Goal: Task Accomplishment & Management: Use online tool/utility

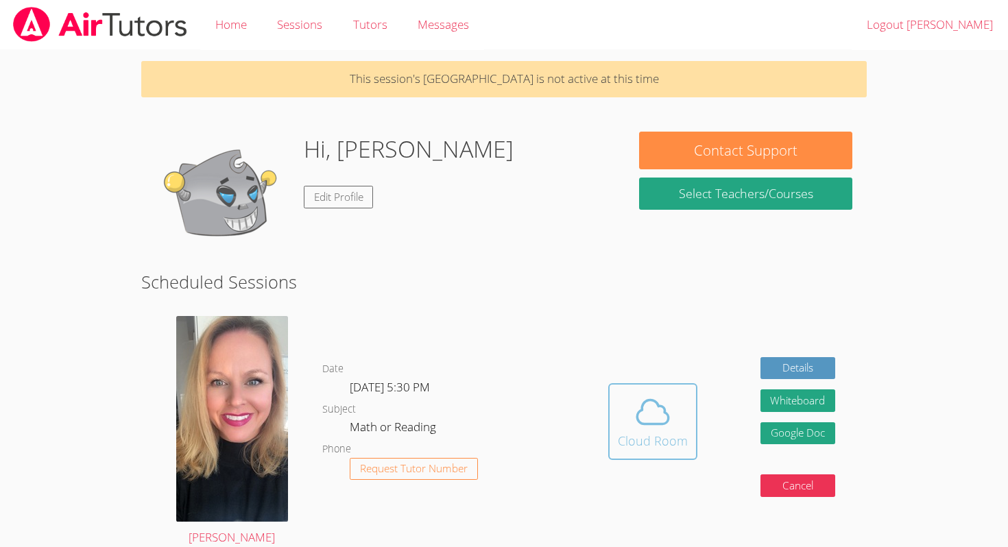
click at [654, 418] on icon at bounding box center [652, 412] width 38 height 38
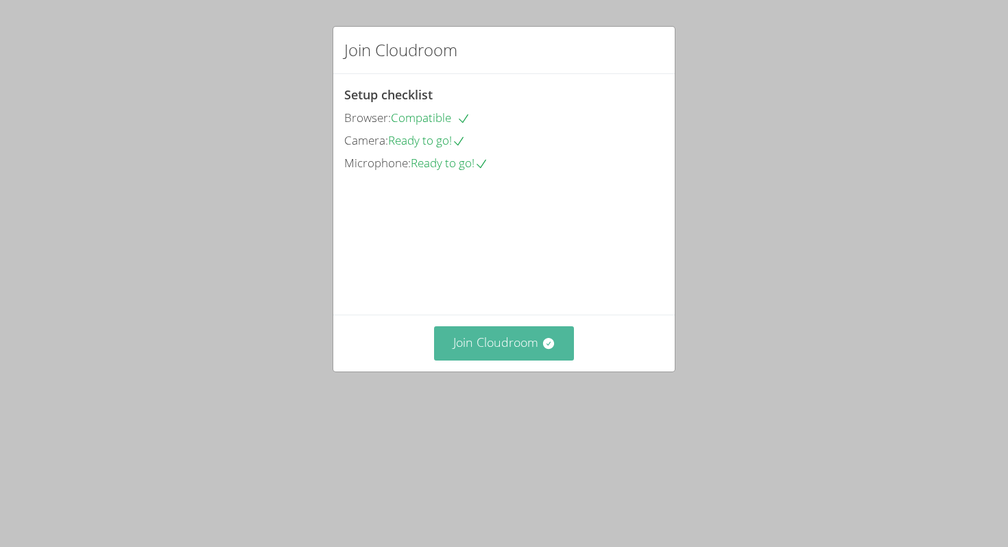
click at [472, 360] on button "Join Cloudroom" at bounding box center [504, 343] width 141 height 34
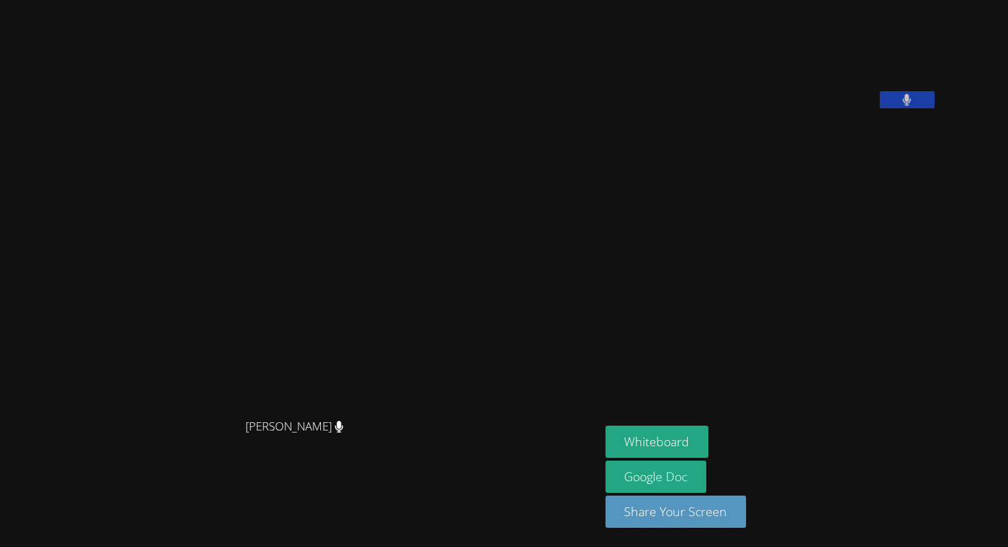
click at [333, 267] on video at bounding box center [300, 246] width 206 height 331
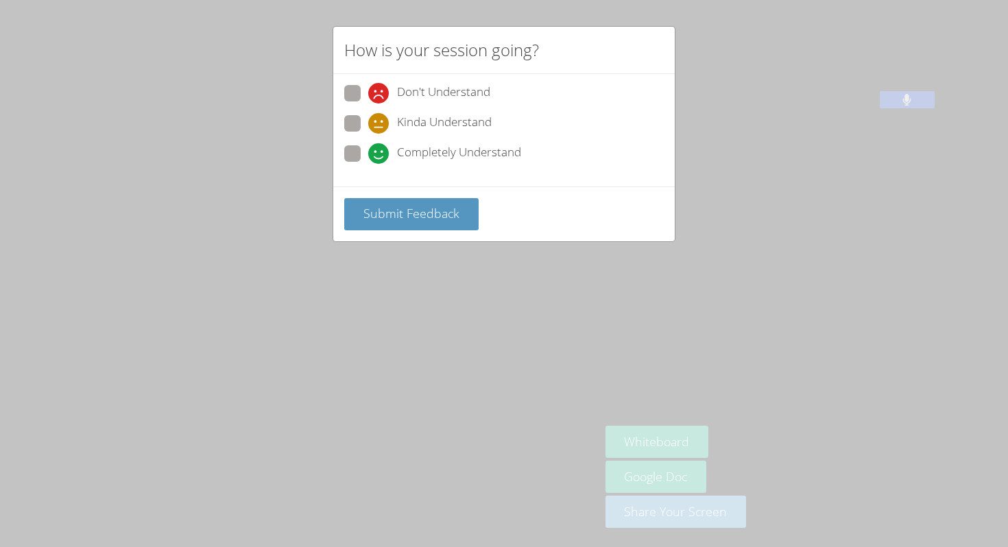
click at [368, 164] on span at bounding box center [368, 164] width 0 height 0
click at [368, 146] on input "Completely Understand" at bounding box center [374, 151] width 12 height 12
radio input "true"
click at [399, 210] on span "Submit Feedback" at bounding box center [411, 213] width 96 height 16
